Goal: Check status: Check status

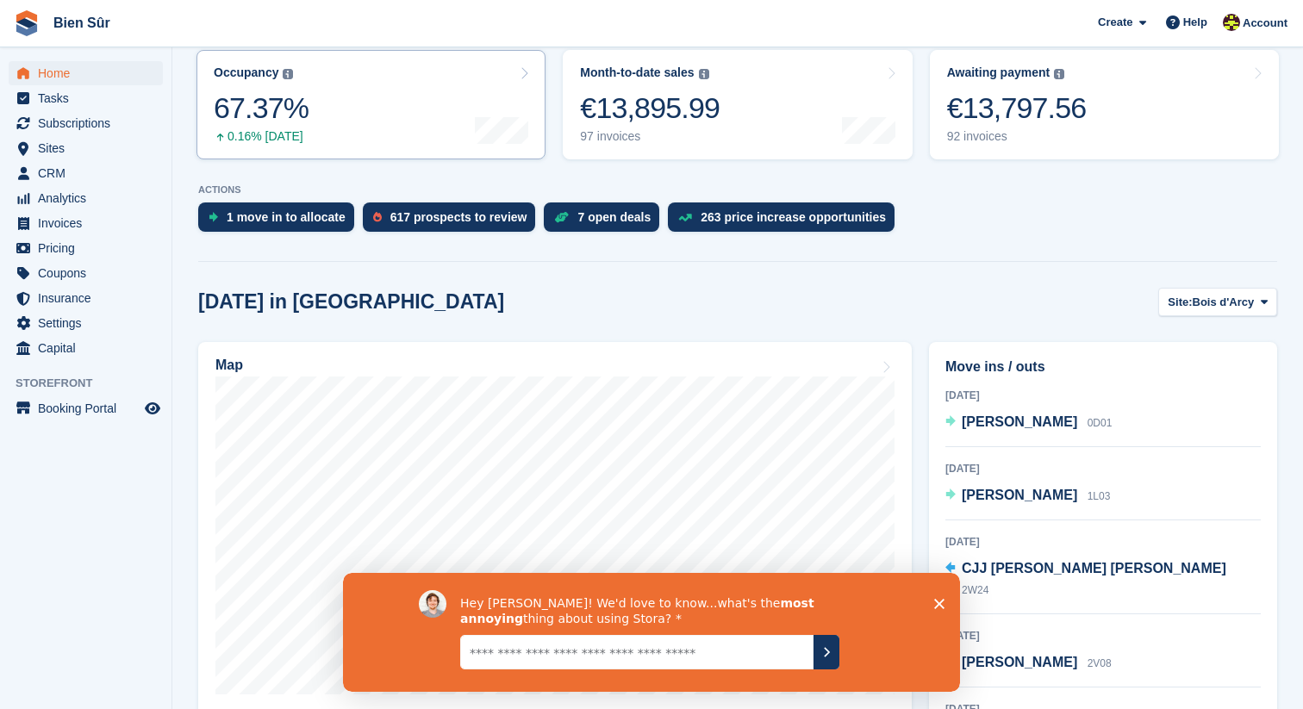
scroll to position [229, 0]
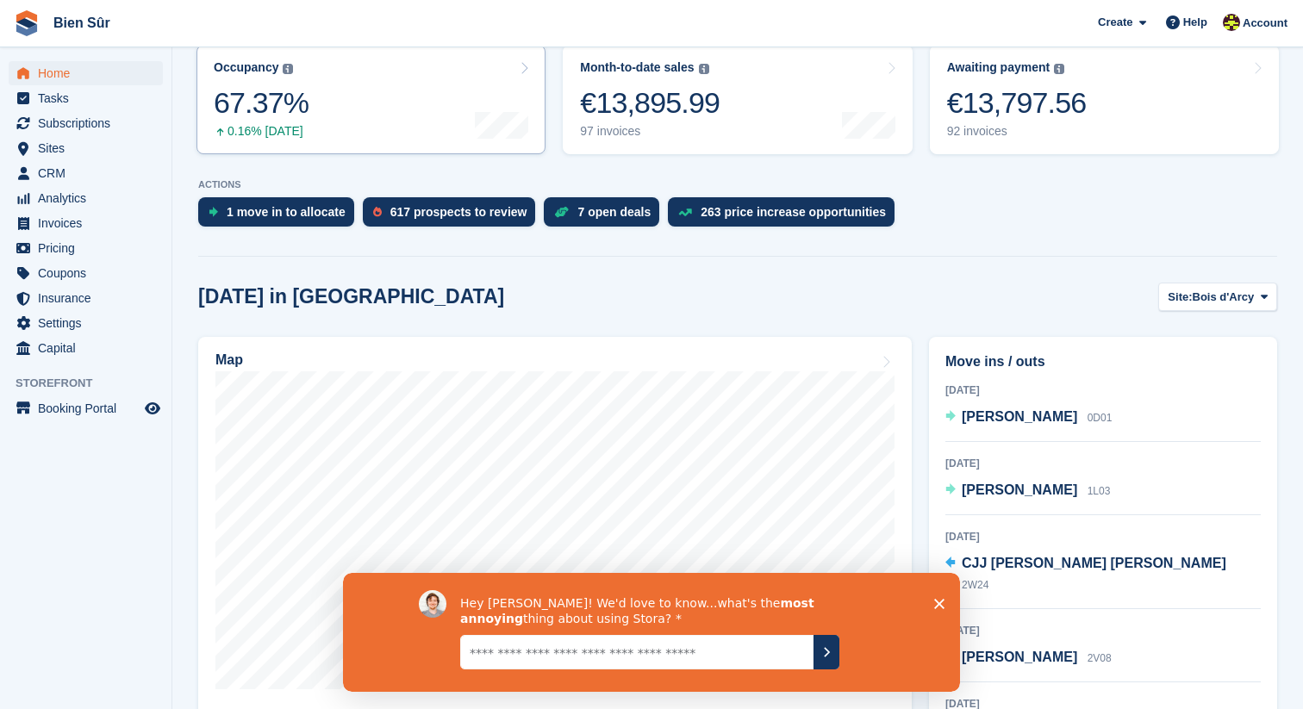
click at [309, 105] on link "Occupancy The percentage of all currently allocated units in terms of area. Inc…" at bounding box center [370, 99] width 349 height 109
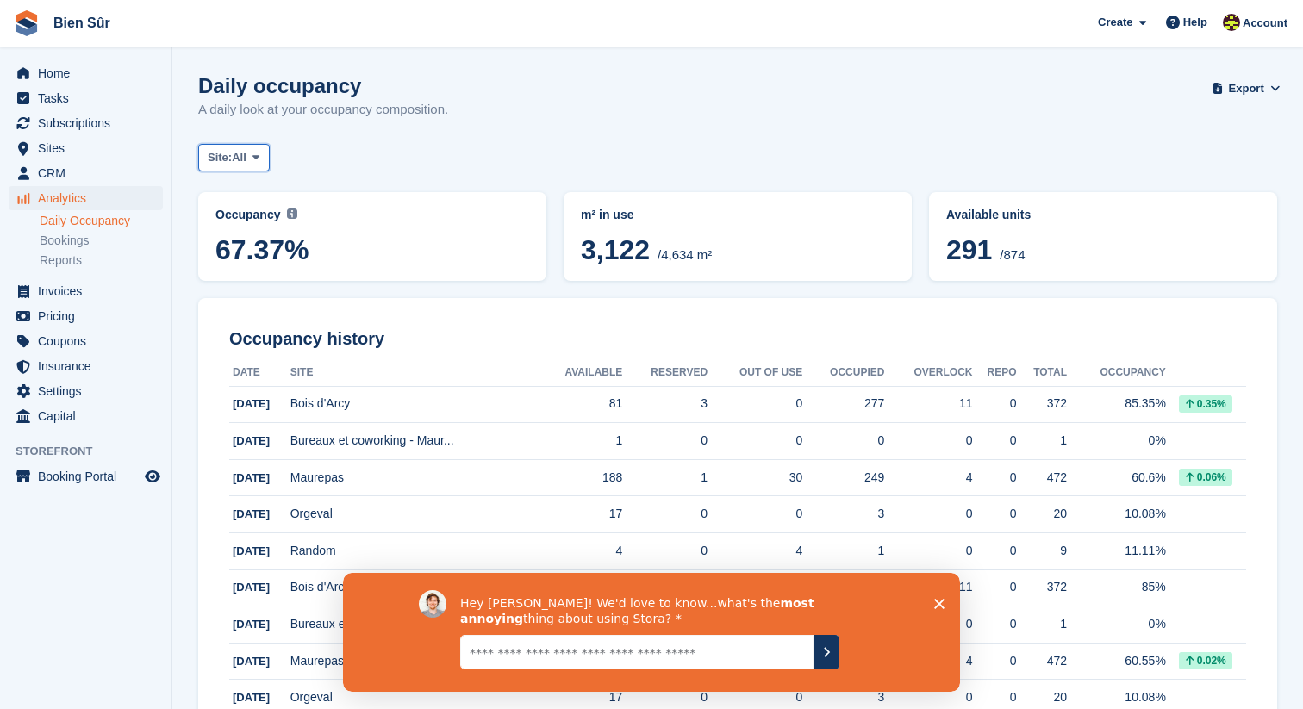
click at [231, 152] on span "Site:" at bounding box center [220, 157] width 24 height 17
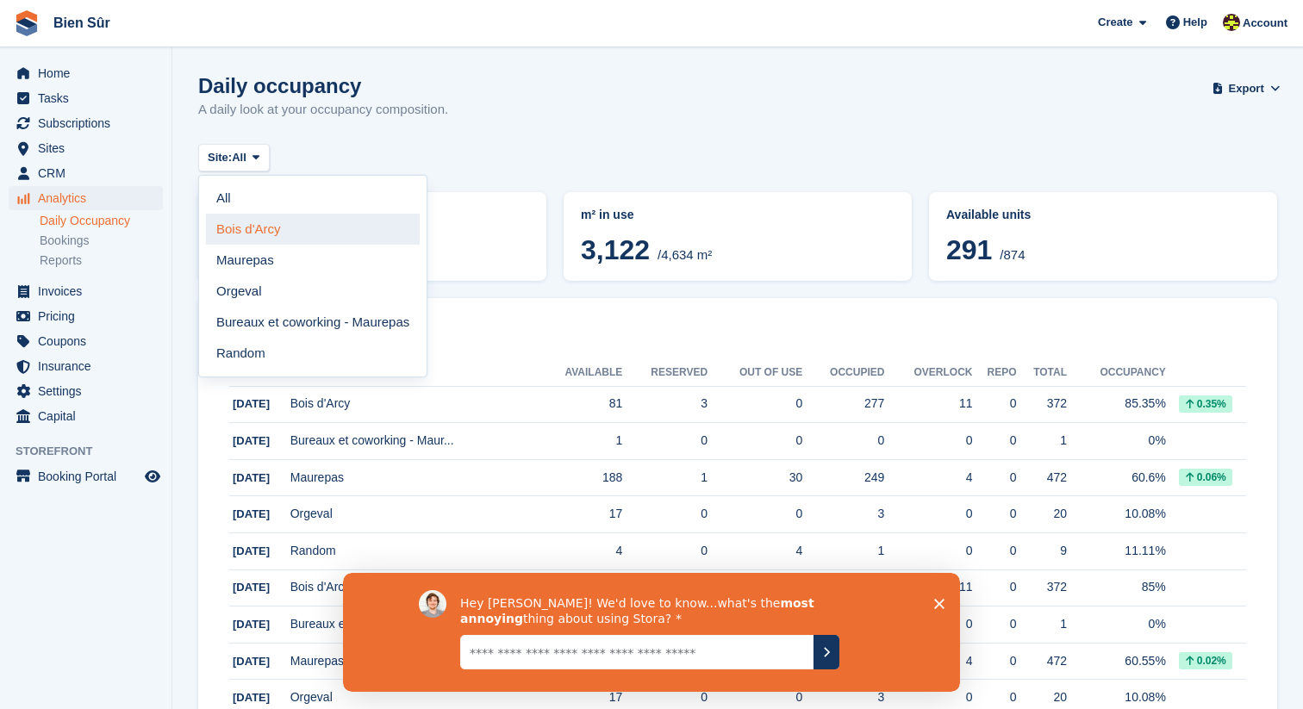
click at [275, 221] on link "Bois d'Arcy" at bounding box center [313, 229] width 214 height 31
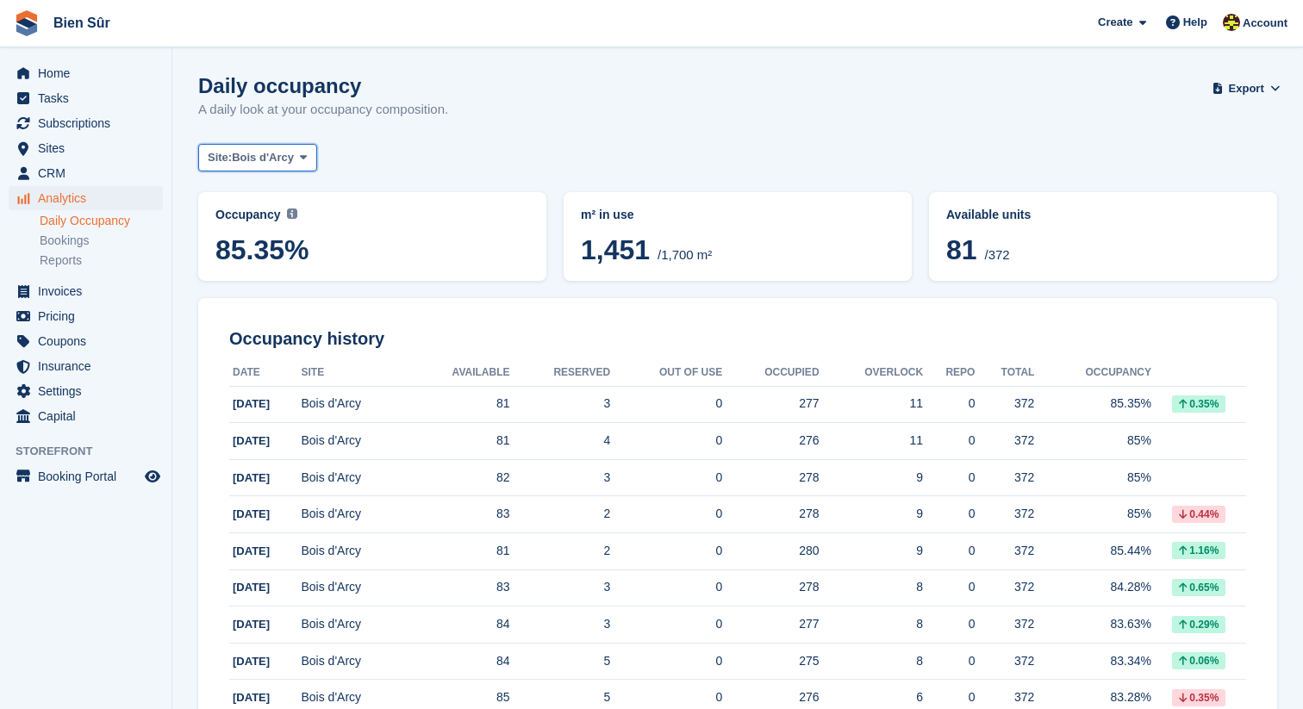
click at [262, 158] on span "Bois d'Arcy" at bounding box center [263, 157] width 62 height 17
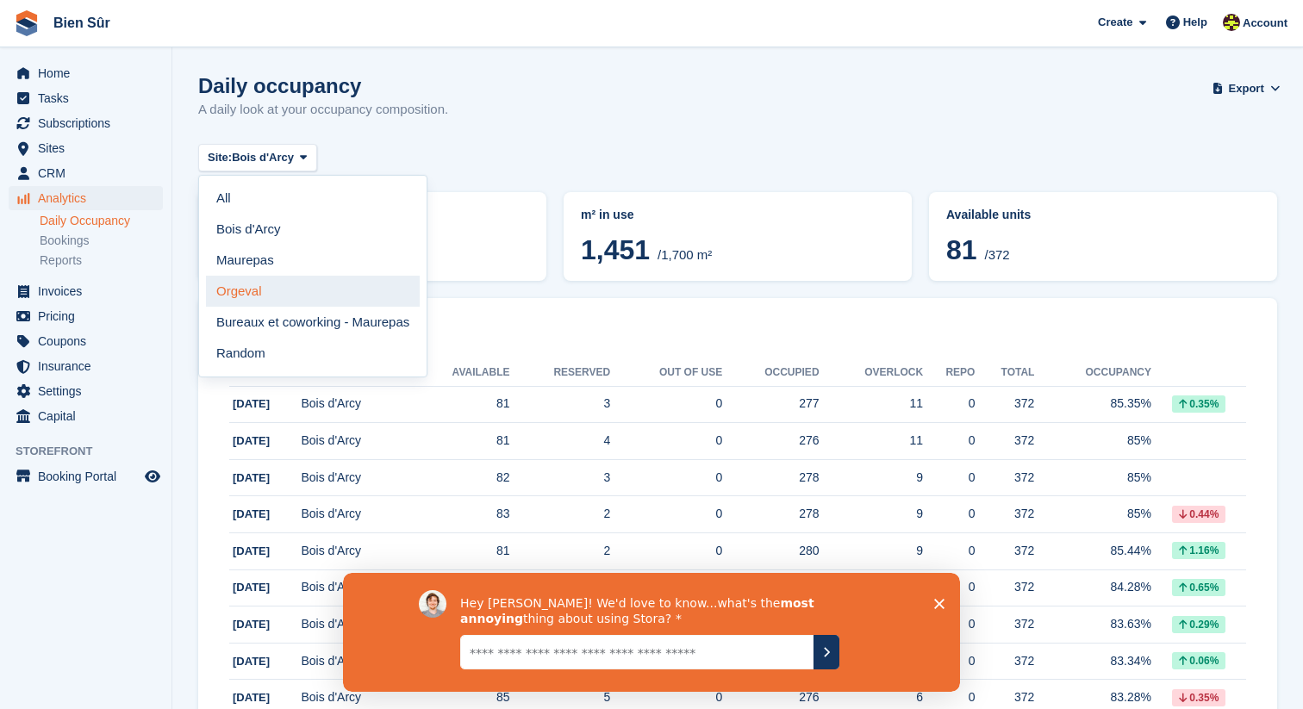
click at [263, 295] on link "Orgeval" at bounding box center [313, 291] width 214 height 31
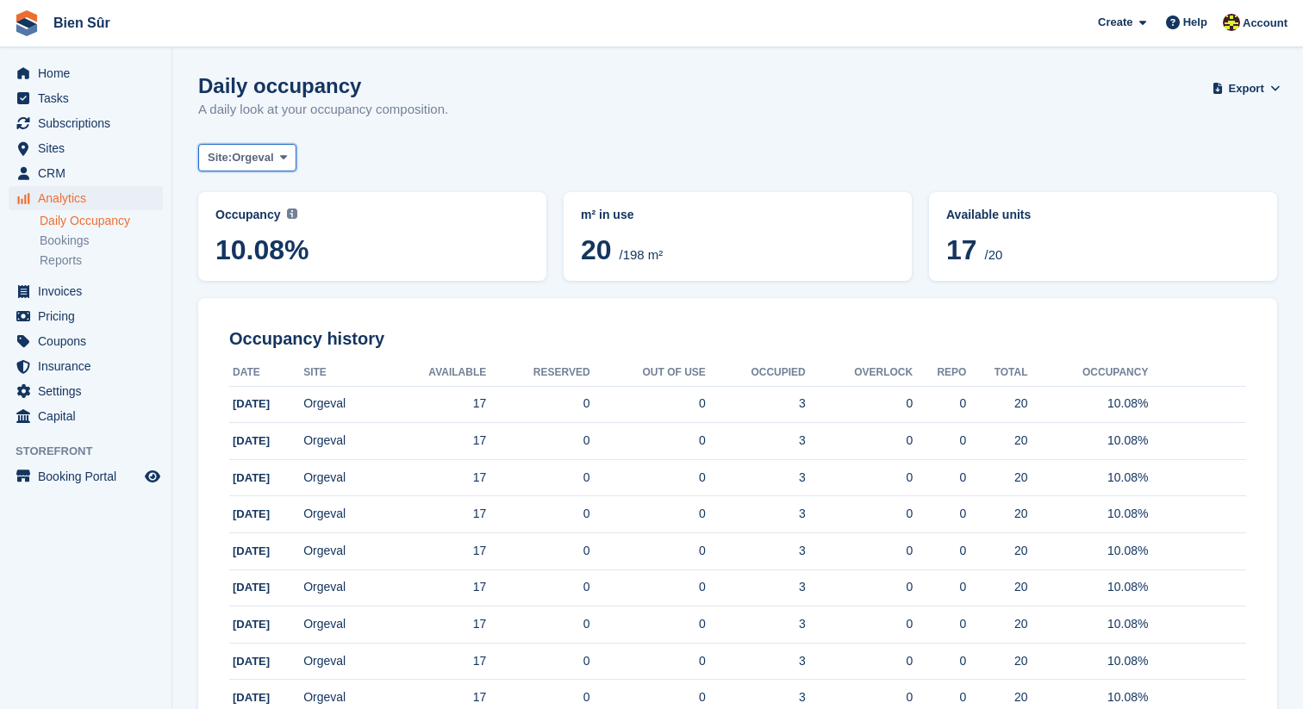
click at [277, 145] on button "Site: Orgeval" at bounding box center [247, 158] width 98 height 28
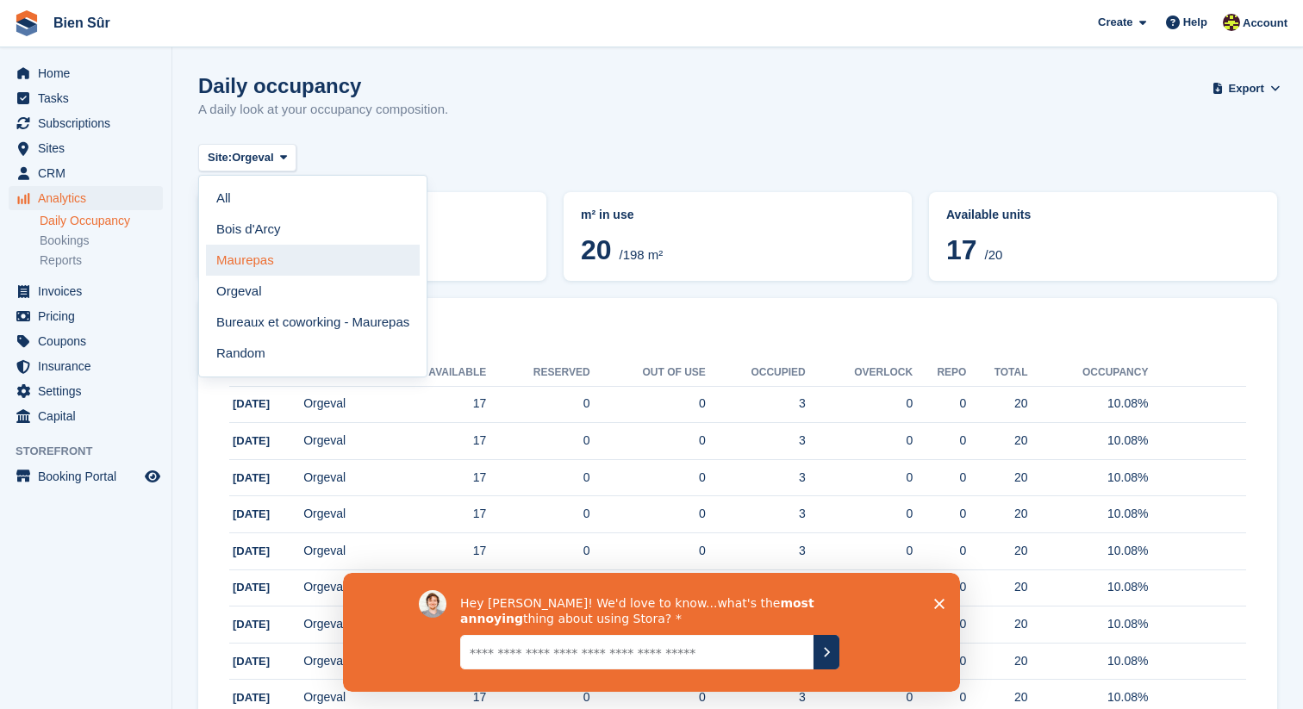
click at [269, 253] on link "Maurepas" at bounding box center [313, 260] width 214 height 31
